Goal: Task Accomplishment & Management: Manage account settings

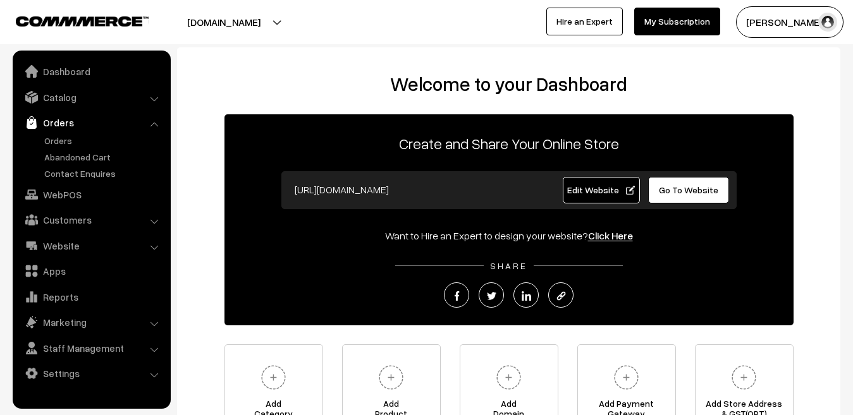
click at [63, 143] on link "Orders" at bounding box center [103, 140] width 125 height 13
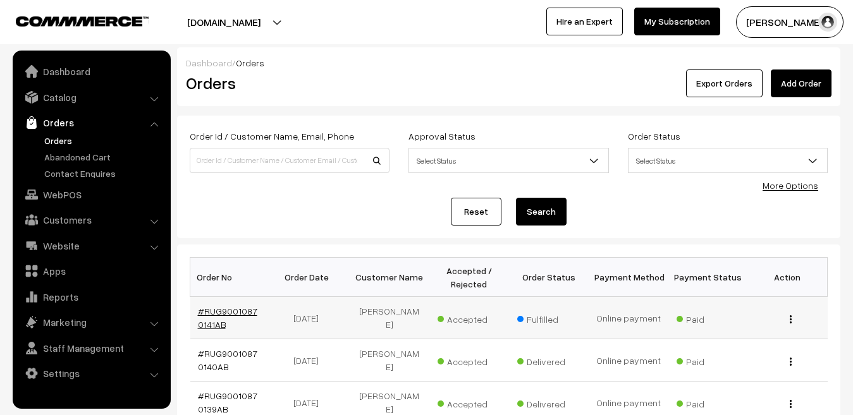
click at [215, 311] on link "#RUG90010870141AB" at bounding box center [227, 318] width 59 height 24
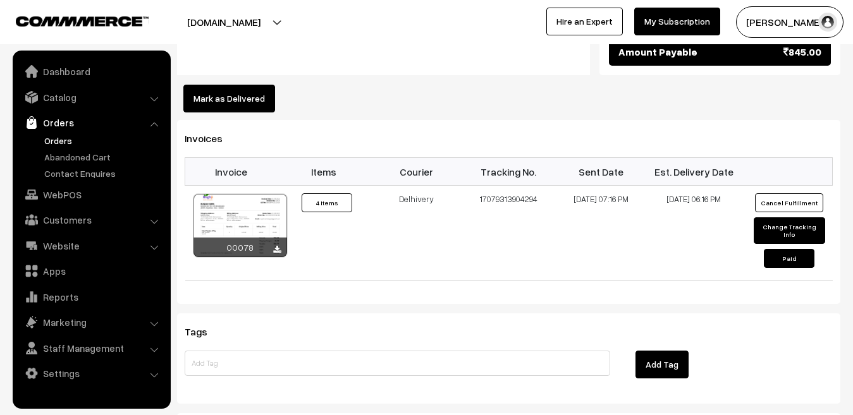
scroll to position [791, 0]
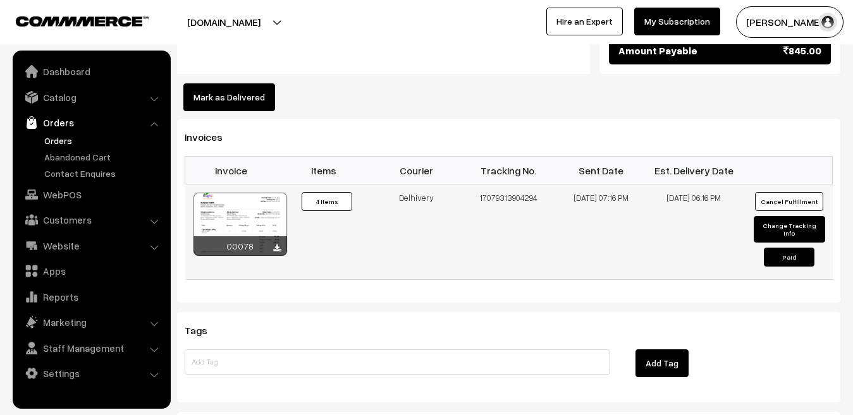
drag, startPoint x: 537, startPoint y: 167, endPoint x: 481, endPoint y: 168, distance: 56.3
click at [481, 185] on td "17079313904294" at bounding box center [508, 232] width 92 height 95
copy td "17079313904294"
click at [255, 83] on button "Mark as Delivered" at bounding box center [229, 97] width 92 height 28
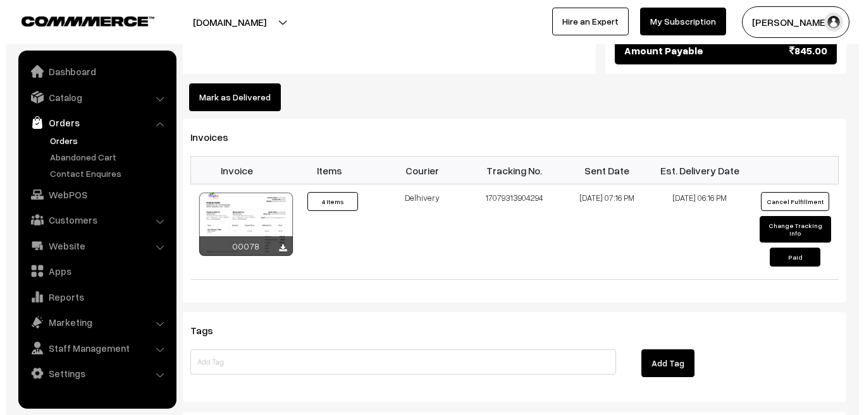
scroll to position [792, 0]
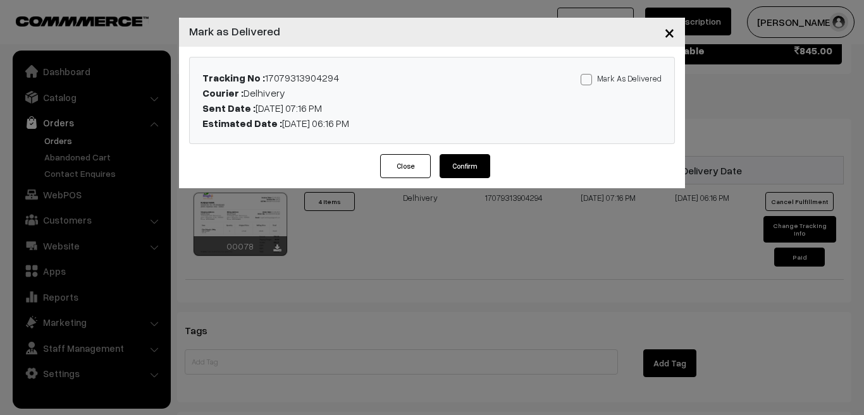
click at [592, 78] on span at bounding box center [585, 79] width 11 height 11
click at [589, 78] on input "Mark As Delivered" at bounding box center [584, 77] width 8 height 8
checkbox input "true"
click at [472, 164] on button "Confirm" at bounding box center [464, 166] width 51 height 24
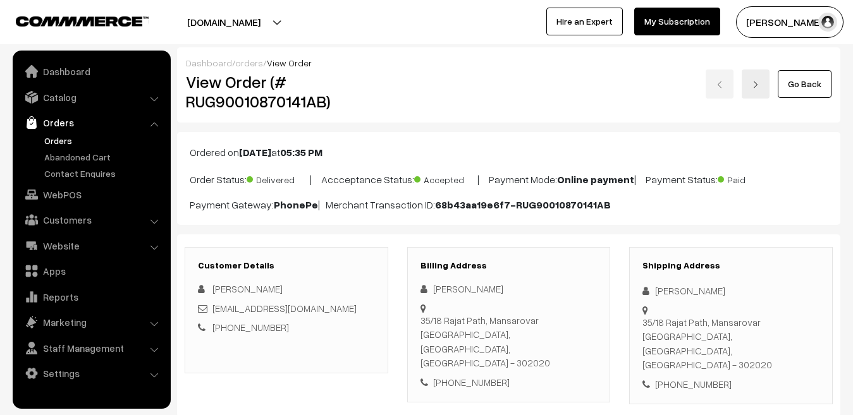
click at [237, 66] on link "orders" at bounding box center [249, 63] width 28 height 11
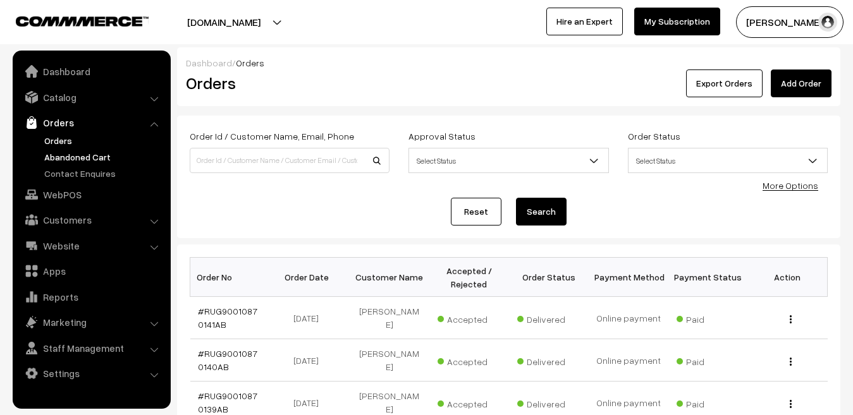
click at [82, 161] on link "Abandoned Cart" at bounding box center [103, 156] width 125 height 13
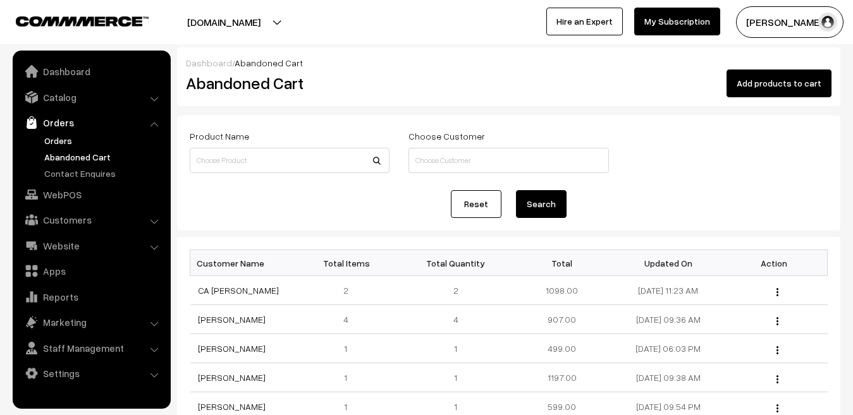
click at [66, 140] on link "Orders" at bounding box center [103, 140] width 125 height 13
